Goal: Transaction & Acquisition: Purchase product/service

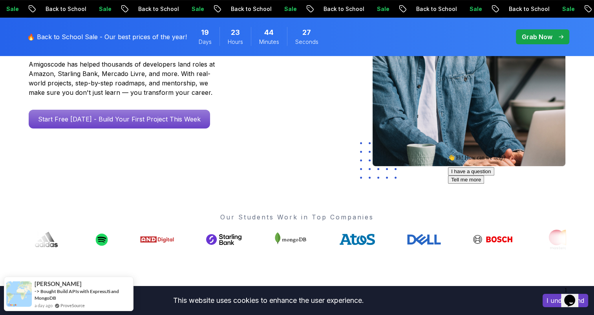
click at [540, 41] on p "Grab Now" at bounding box center [536, 36] width 31 height 9
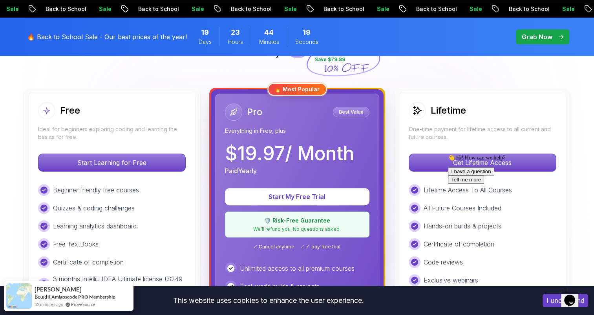
scroll to position [199, 0]
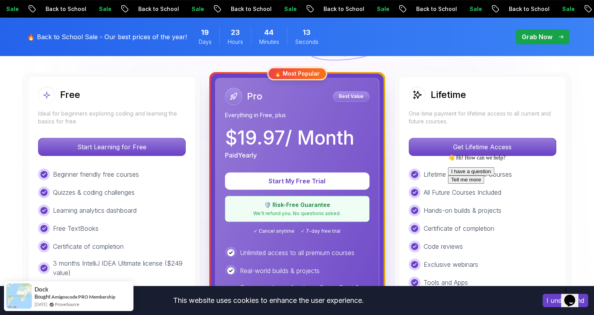
scroll to position [212, 0]
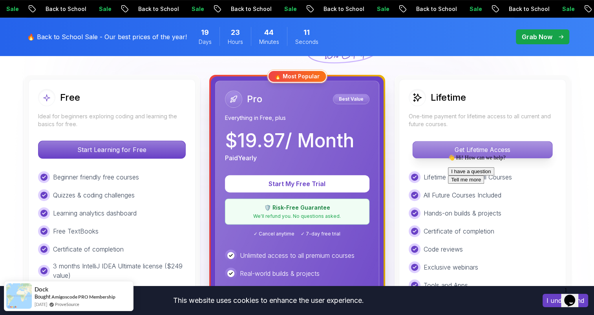
click at [461, 149] on p "Get Lifetime Access" at bounding box center [481, 150] width 139 height 16
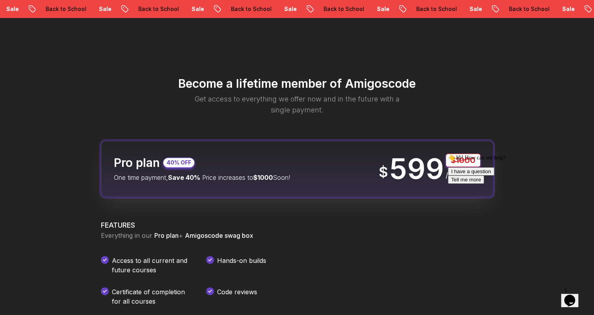
scroll to position [892, 0]
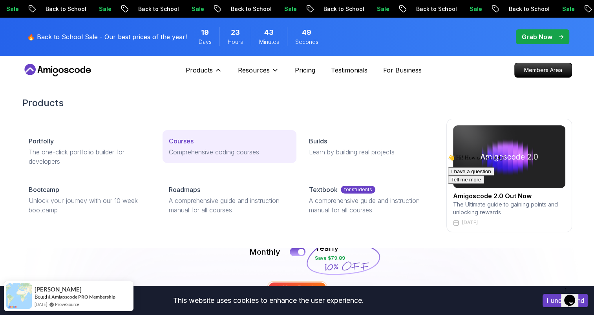
click at [190, 140] on p "Courses" at bounding box center [181, 141] width 25 height 9
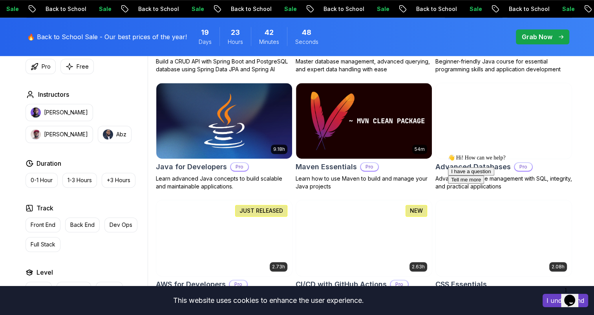
scroll to position [438, 0]
